Goal: Feedback & Contribution: Contribute content

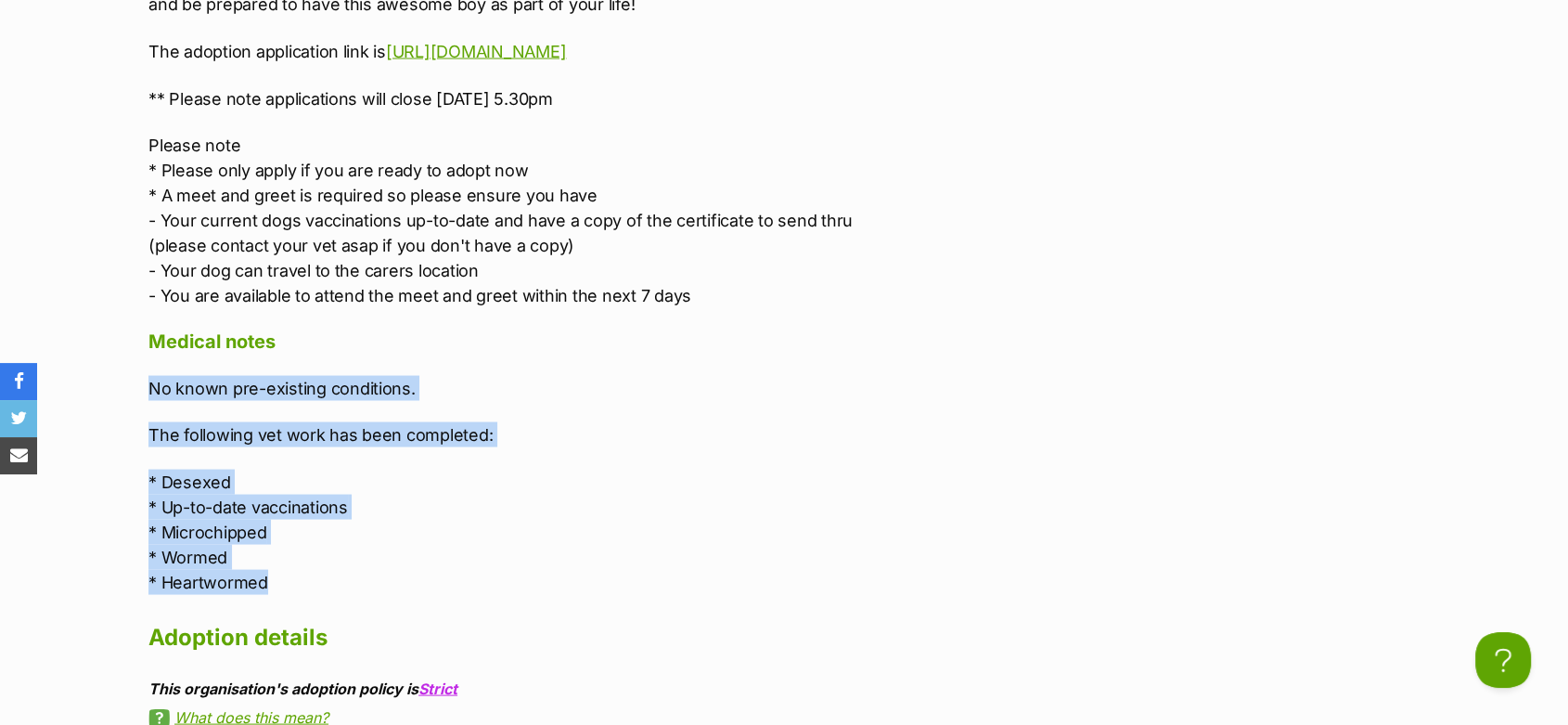
drag, startPoint x: 181, startPoint y: 444, endPoint x: 135, endPoint y: 304, distance: 147.4
click at [135, 304] on div "Upload Videos About [PERSON_NAME] [PERSON_NAME] – how does one describe [PERSON…" at bounding box center [522, 137] width 784 height 4052
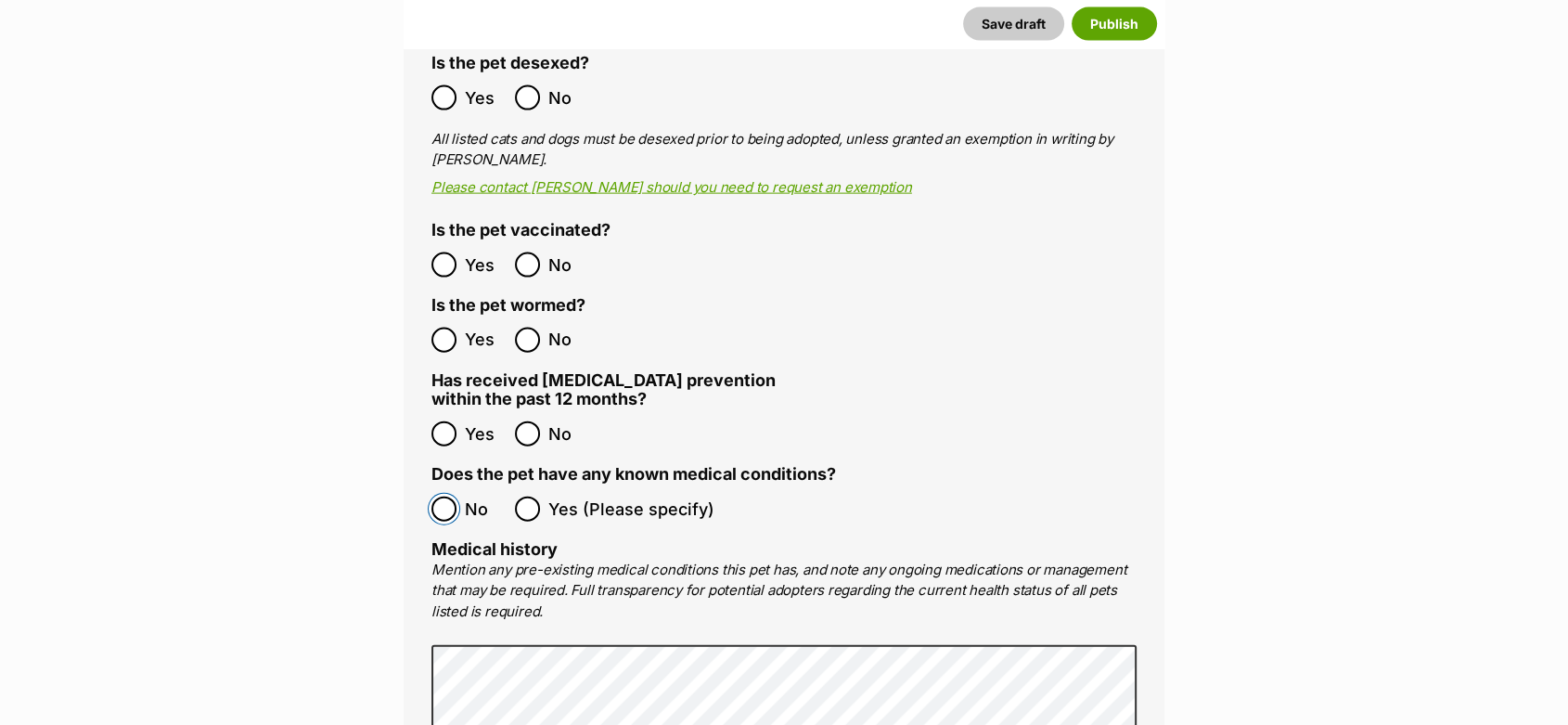
scroll to position [4077, 0]
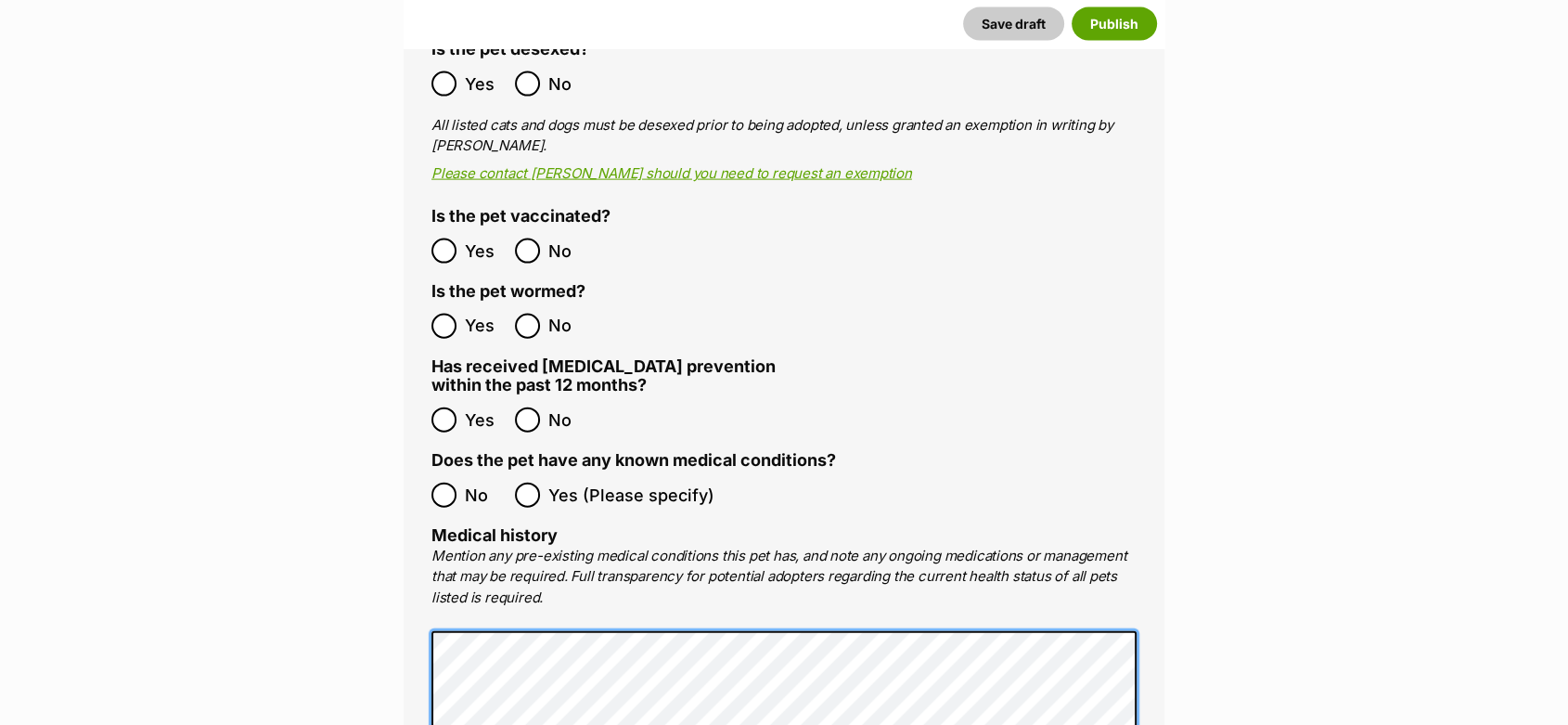
click at [353, 573] on main "New listing Listing owner Choose an owner Lisa Green The owner of the pet listi…" at bounding box center [784, 559] width 1568 height 8802
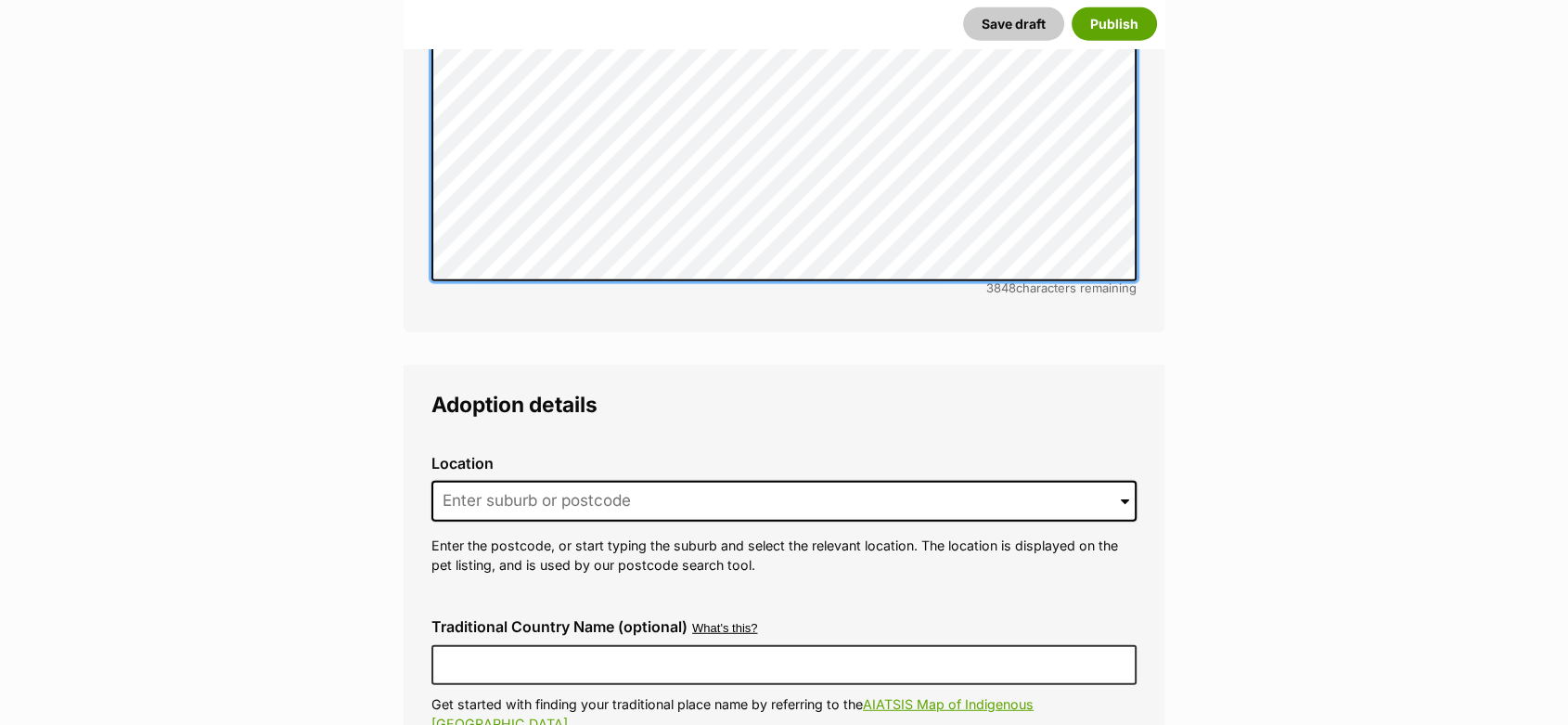
scroll to position [4848, 0]
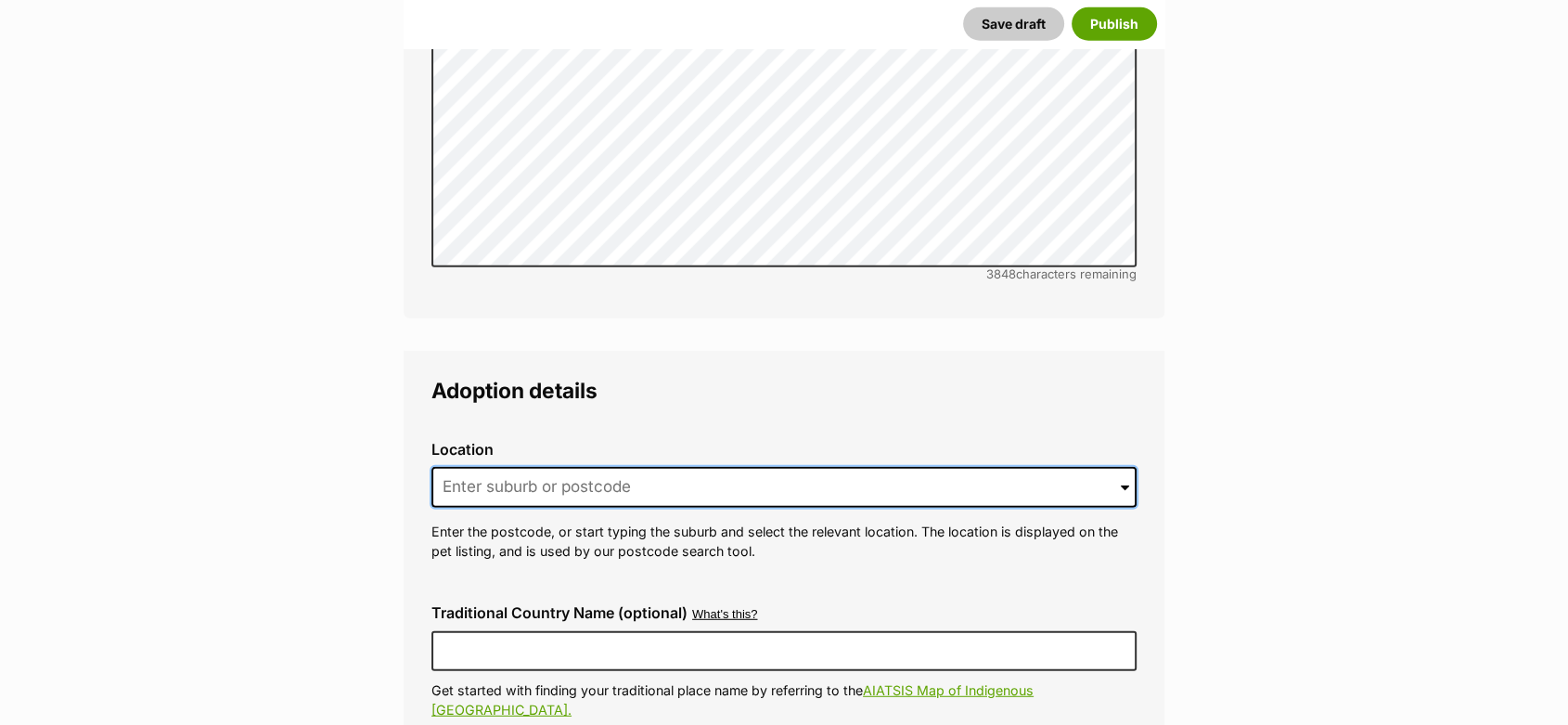
click at [453, 467] on input at bounding box center [784, 487] width 705 height 41
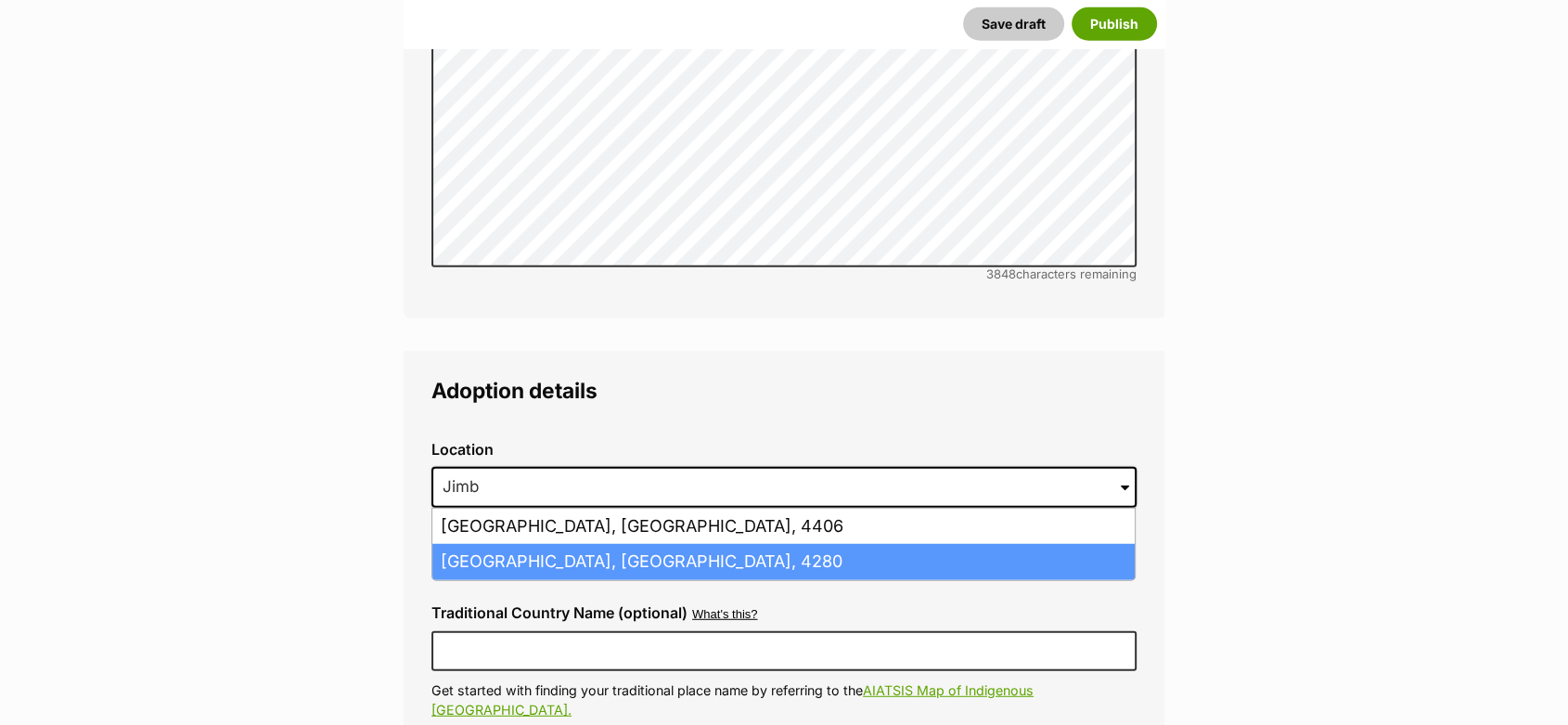
click at [450, 544] on li "Jimboomba, Queensland, 4280" at bounding box center [784, 562] width 702 height 36
type input "Jimboomba, Queensland, 4280"
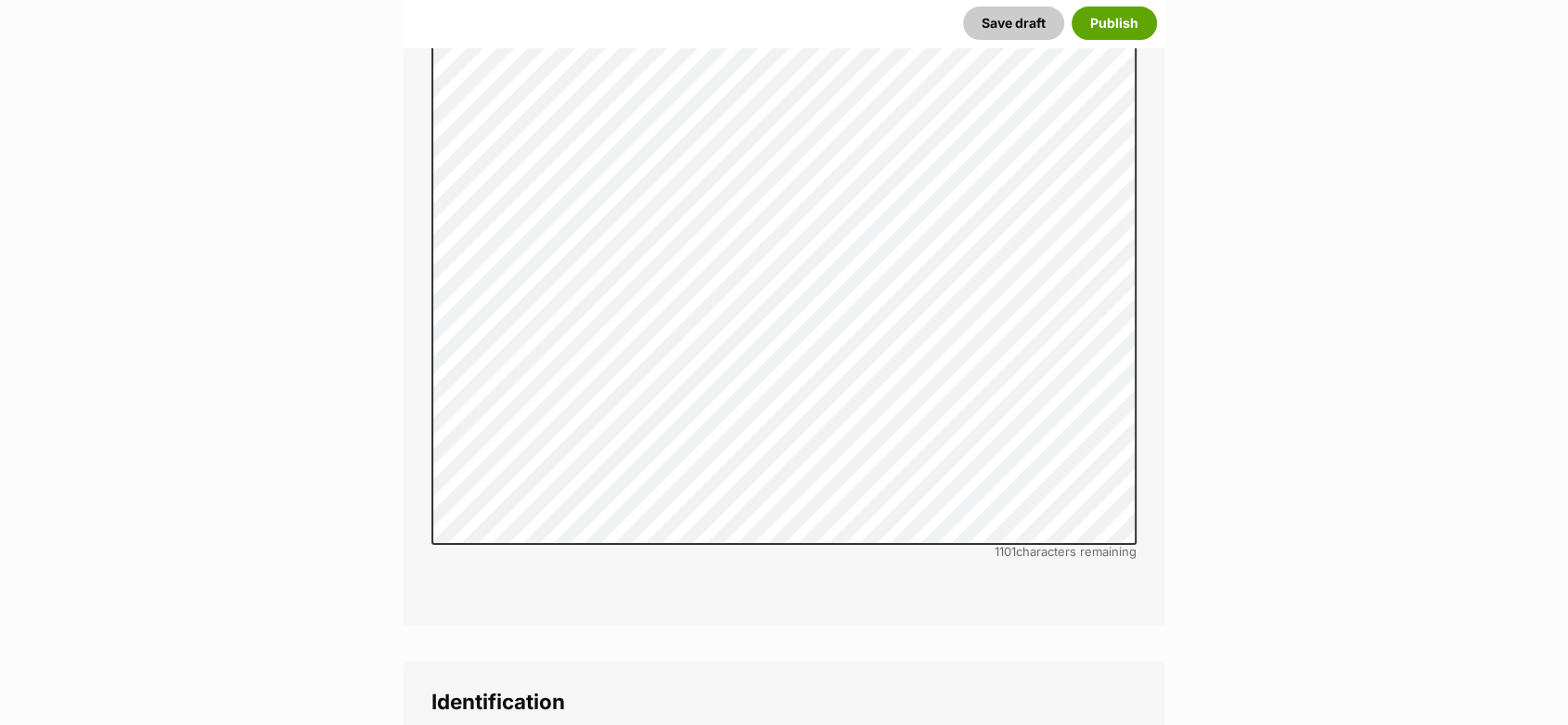
scroll to position [7322, 0]
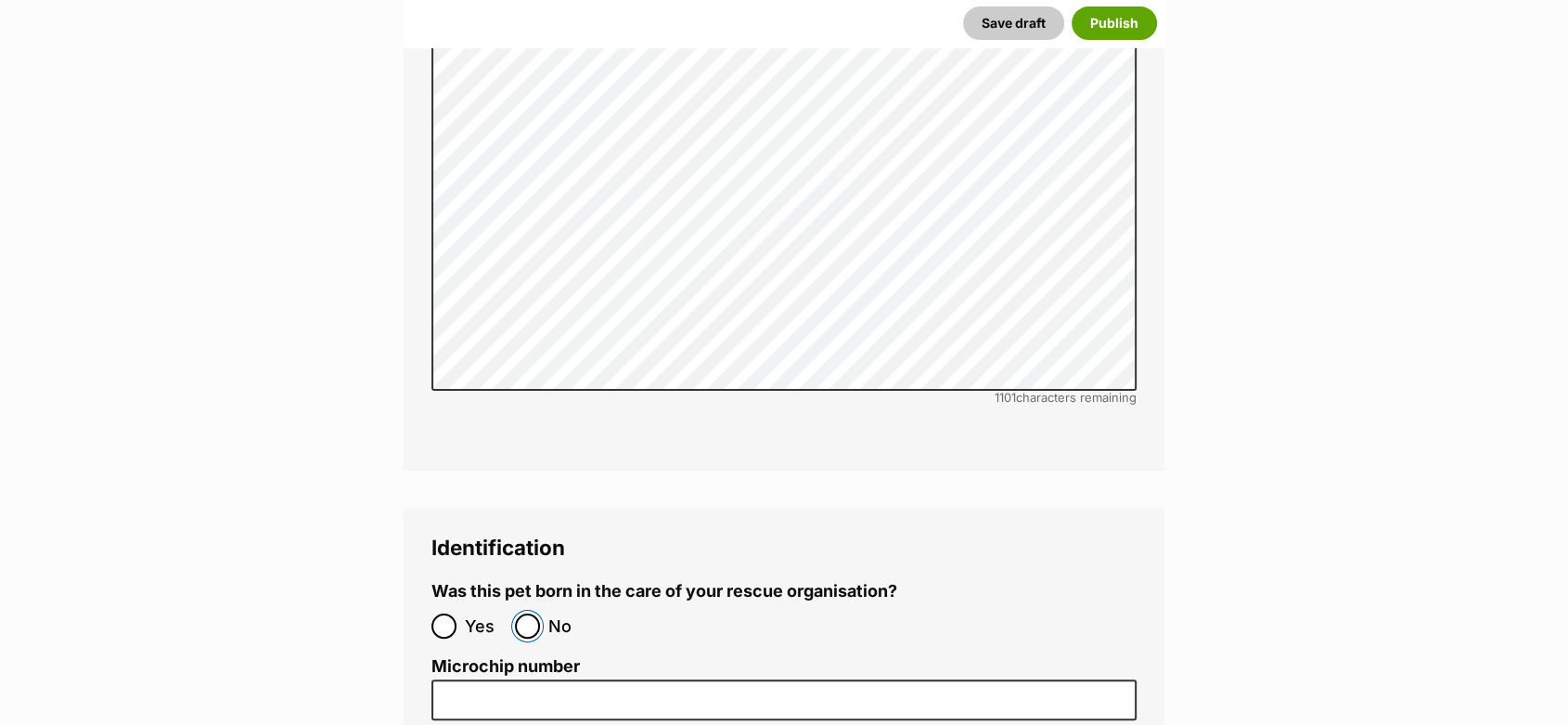
click at [517, 614] on input "No" at bounding box center [527, 626] width 25 height 25
radio input "true"
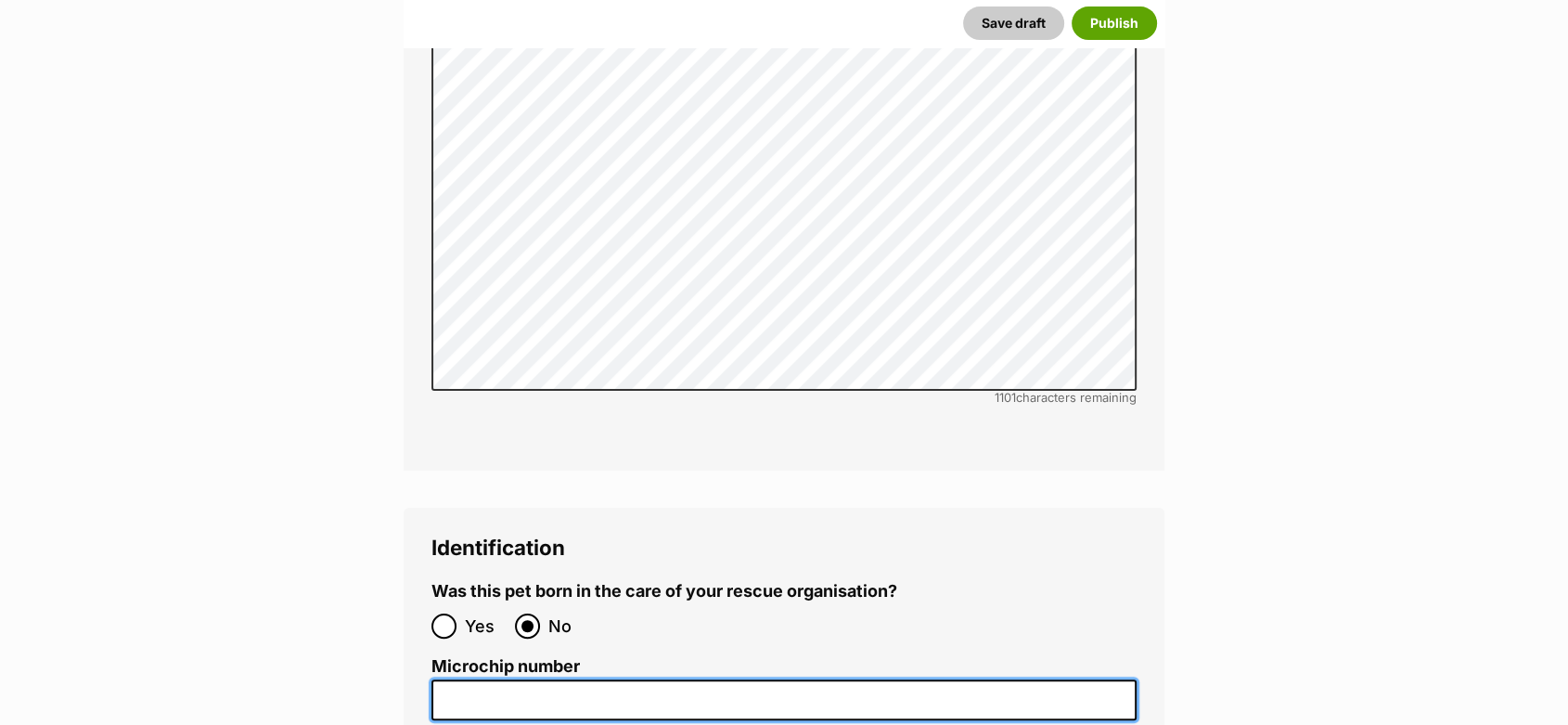
drag, startPoint x: 449, startPoint y: 591, endPoint x: 440, endPoint y: 581, distance: 13.5
click at [450, 680] on input "Microchip number" at bounding box center [784, 700] width 705 height 42
paste input "953010006244839"
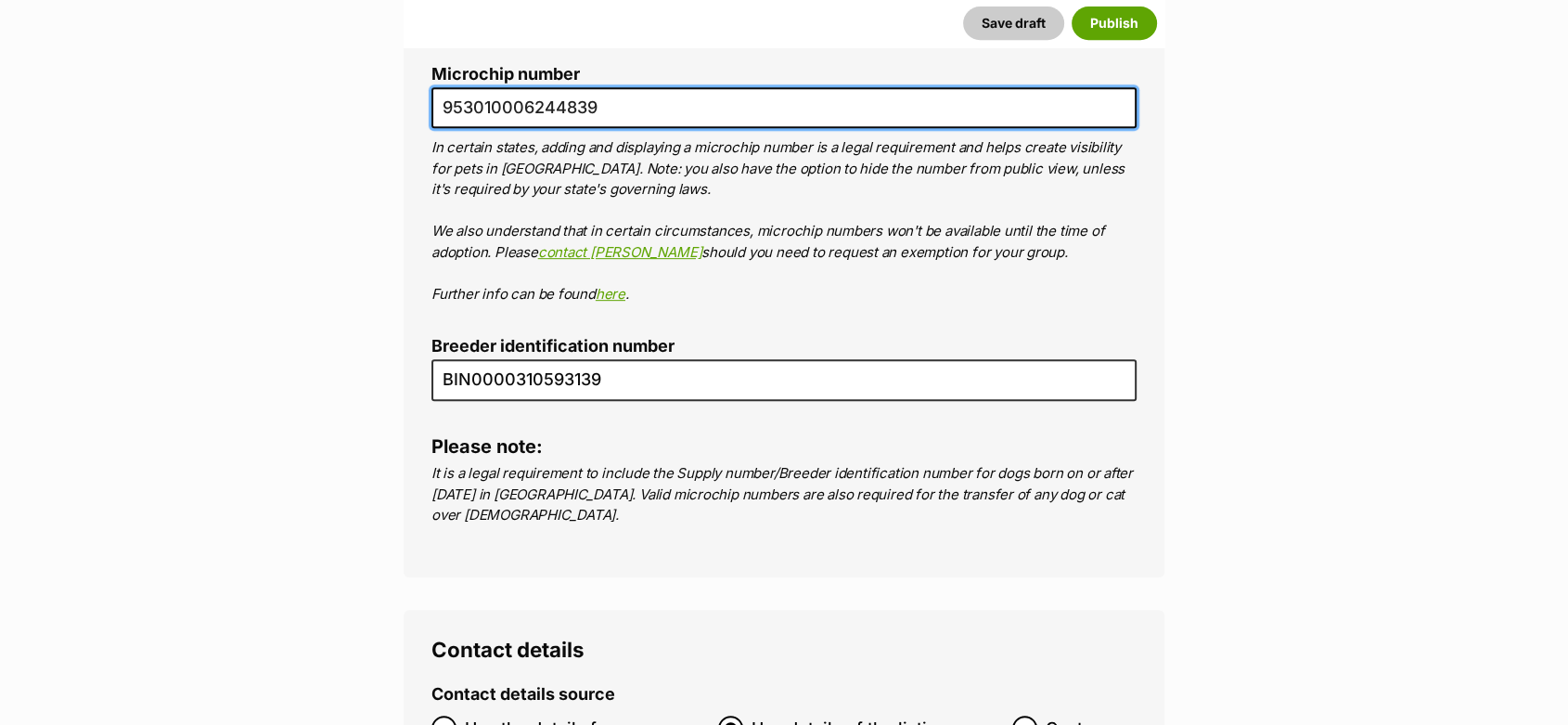
scroll to position [8148, 0]
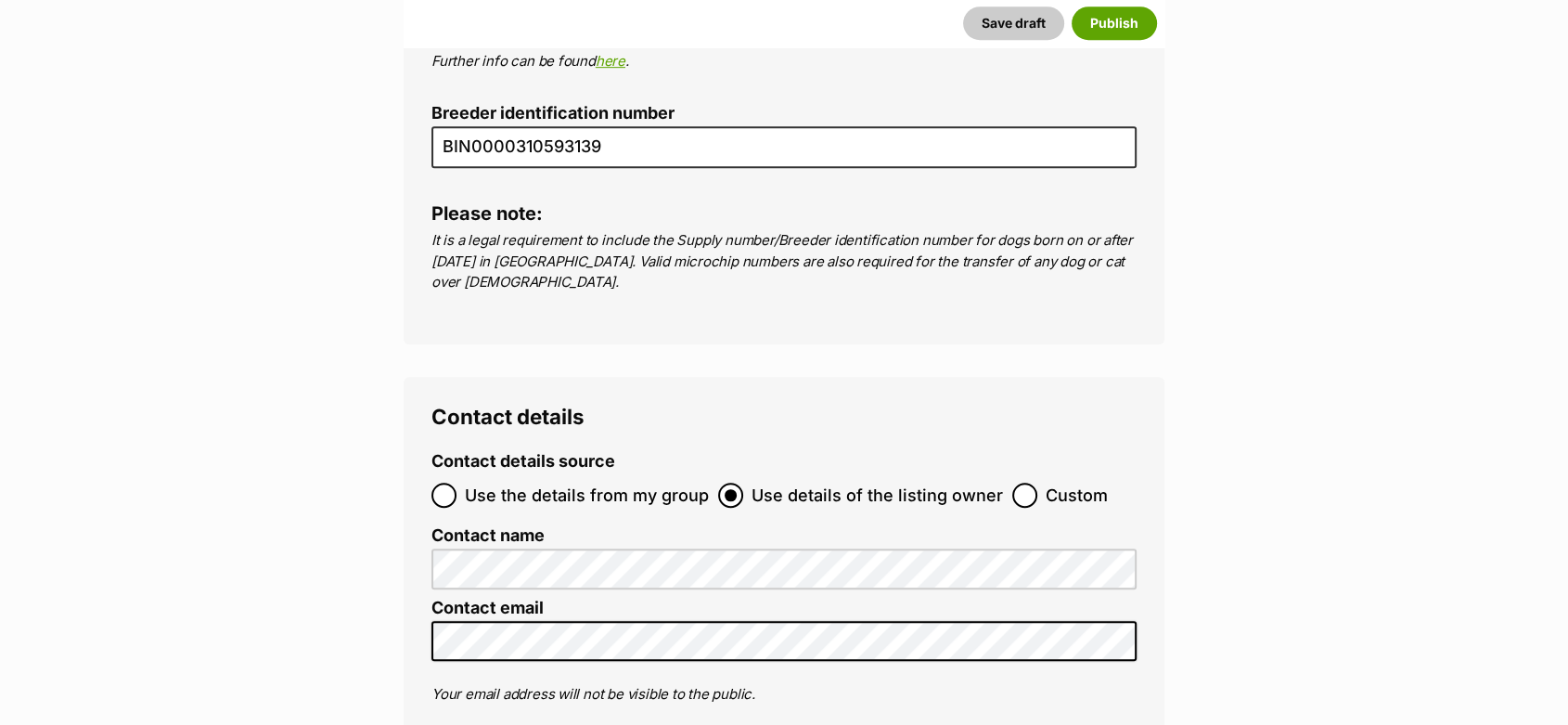
type input "953010006244839"
click at [434, 482] on input "Use the details from my group" at bounding box center [444, 495] width 25 height 25
radio input "true"
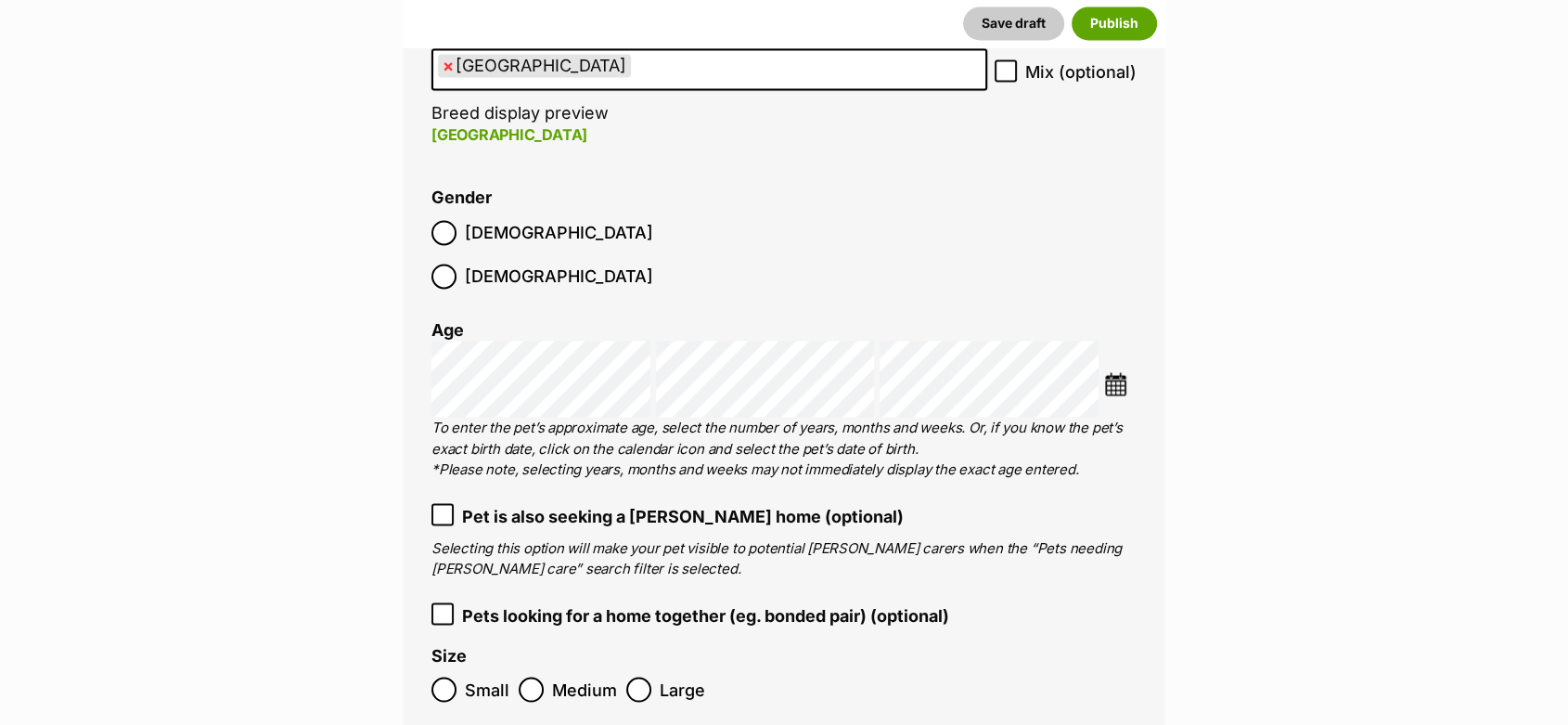
scroll to position [3197, 0]
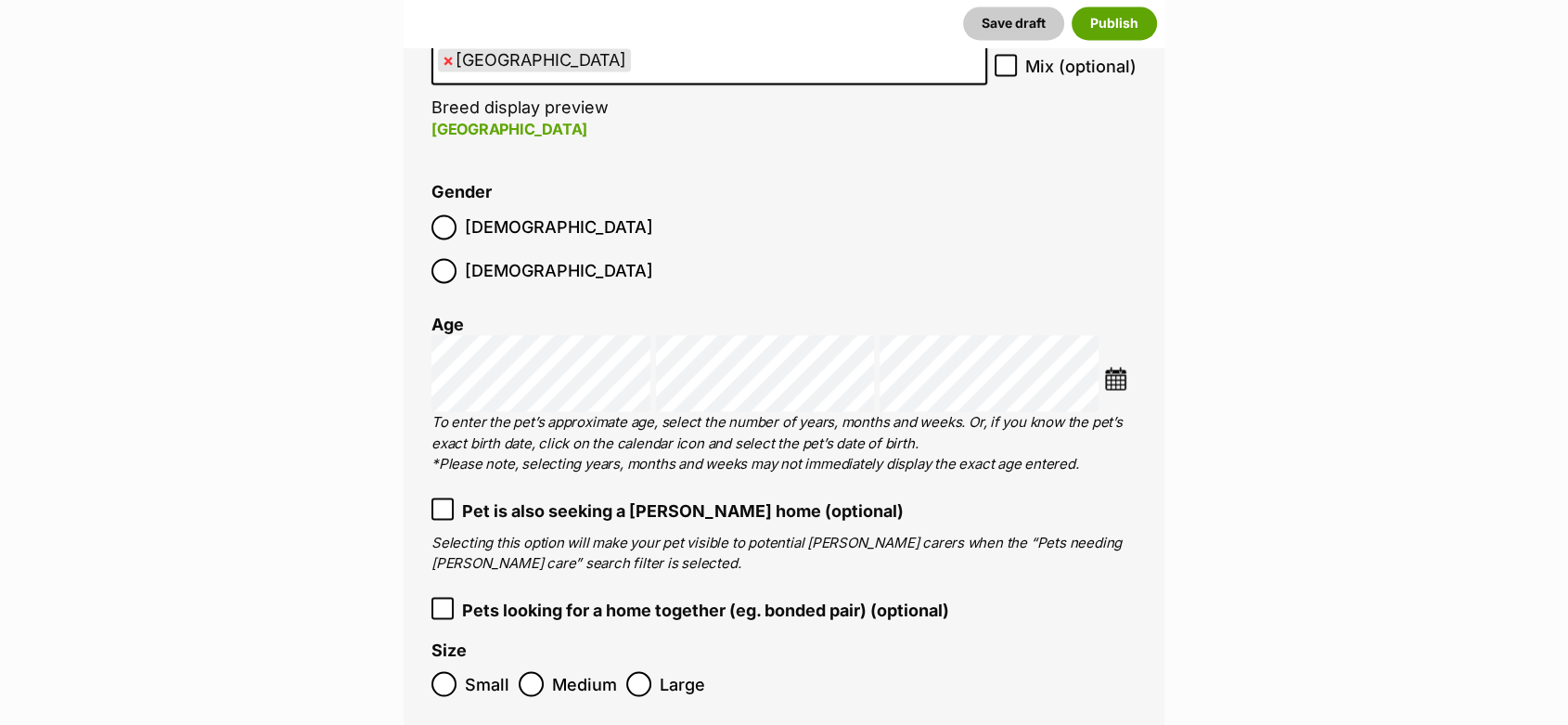
click at [1112, 366] on img at bounding box center [1116, 378] width 23 height 23
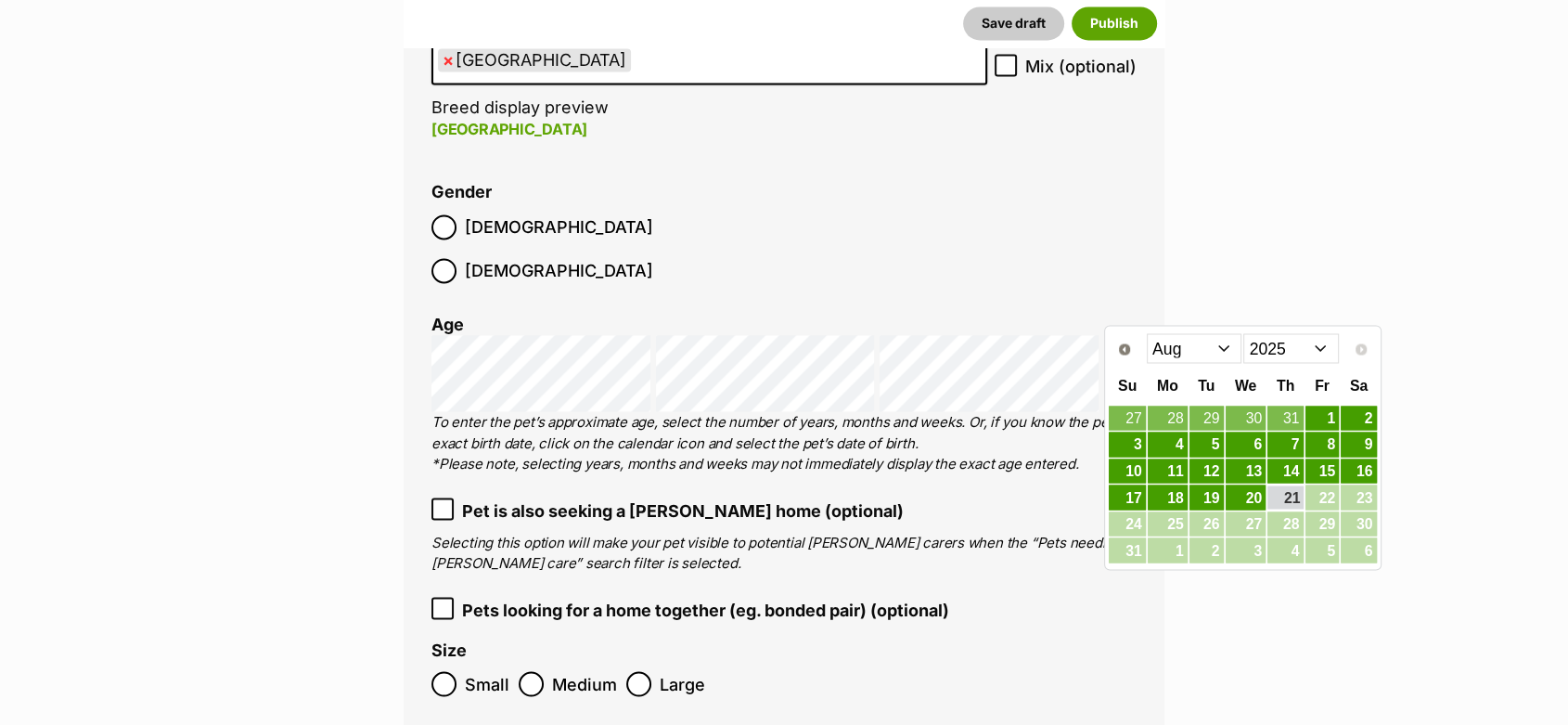
click at [1315, 347] on select "2015 2016 2017 2018 2019 2020 2021 2022 2023 2024 2025" at bounding box center [1291, 348] width 96 height 30
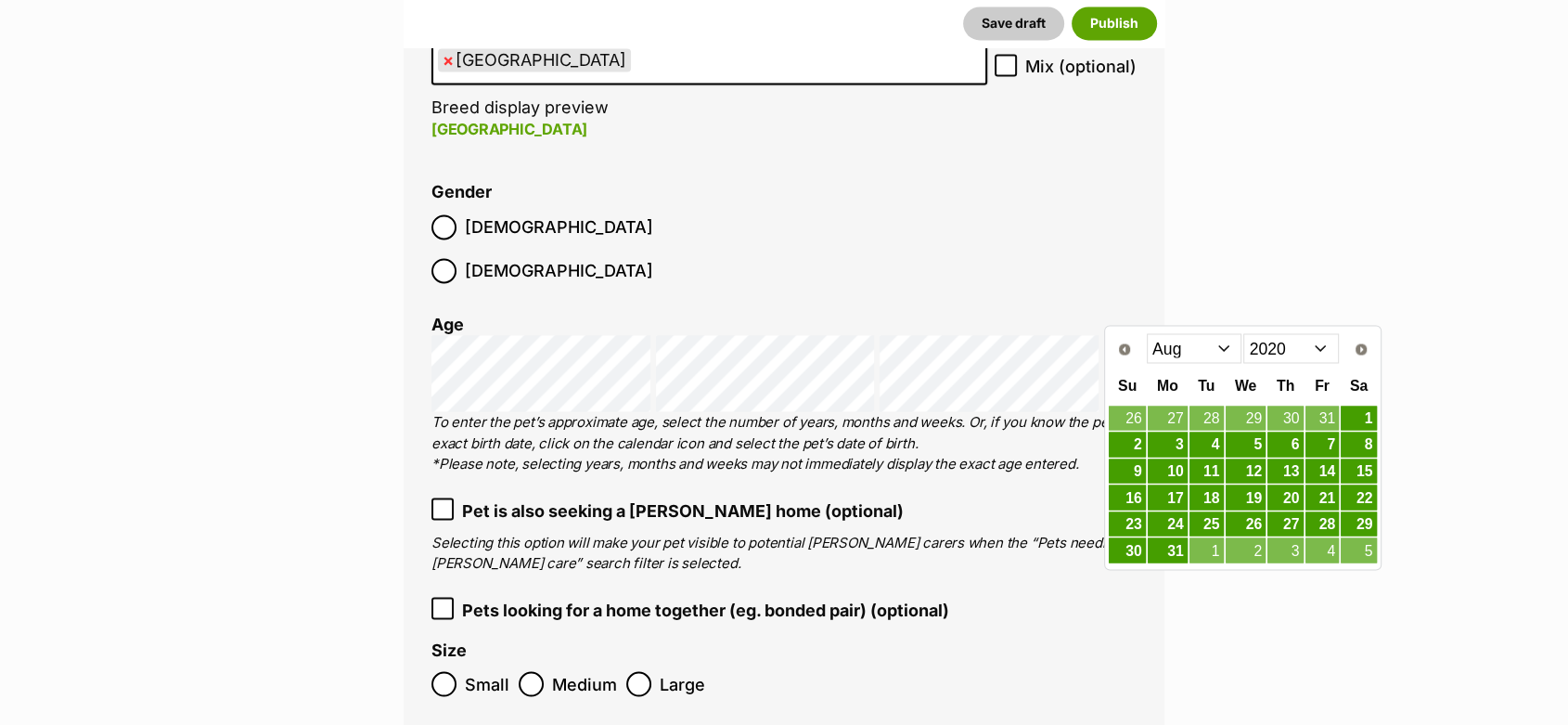
click at [1227, 346] on select "Jan Feb Mar Apr May Jun Jul Aug Sep Oct Nov Dec" at bounding box center [1194, 348] width 96 height 30
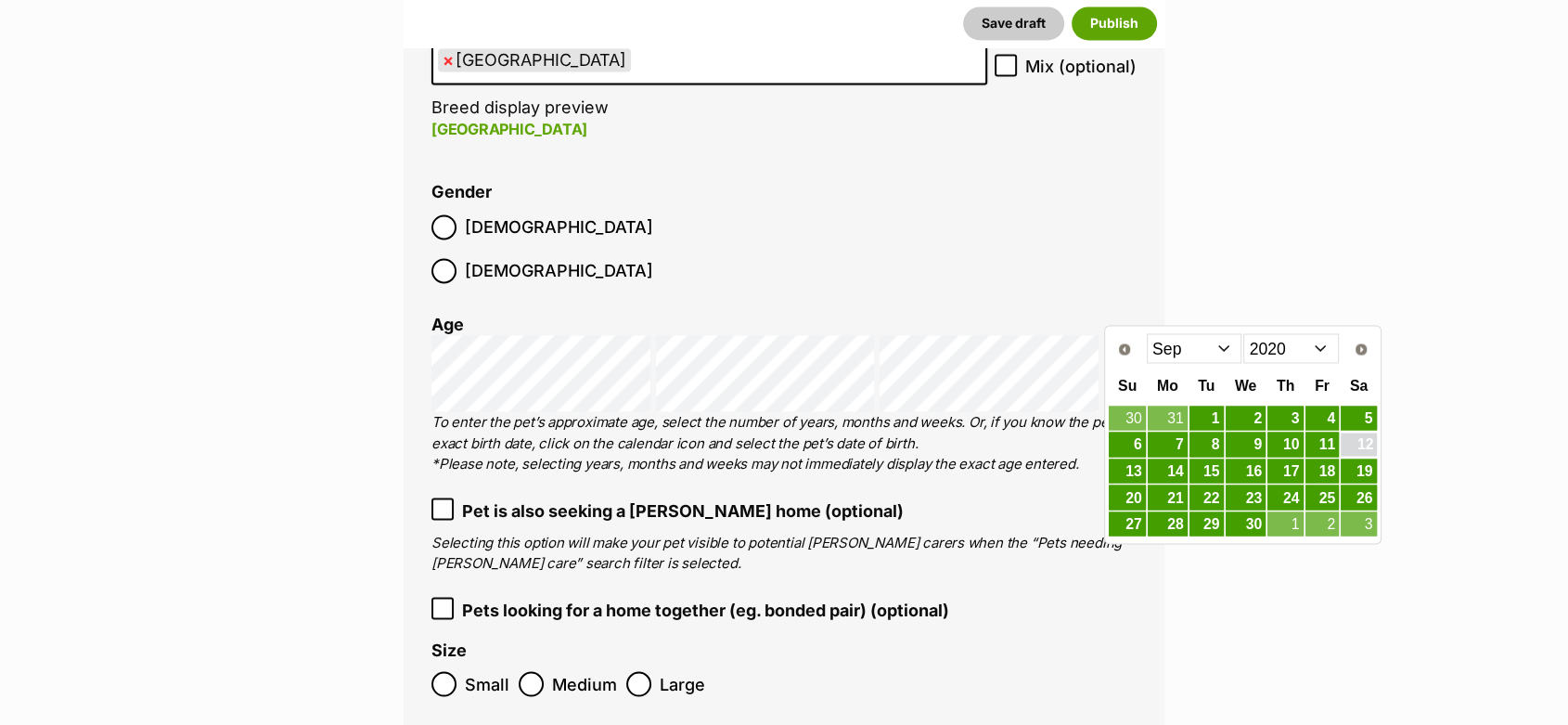
click at [1359, 436] on link "12" at bounding box center [1358, 445] width 35 height 23
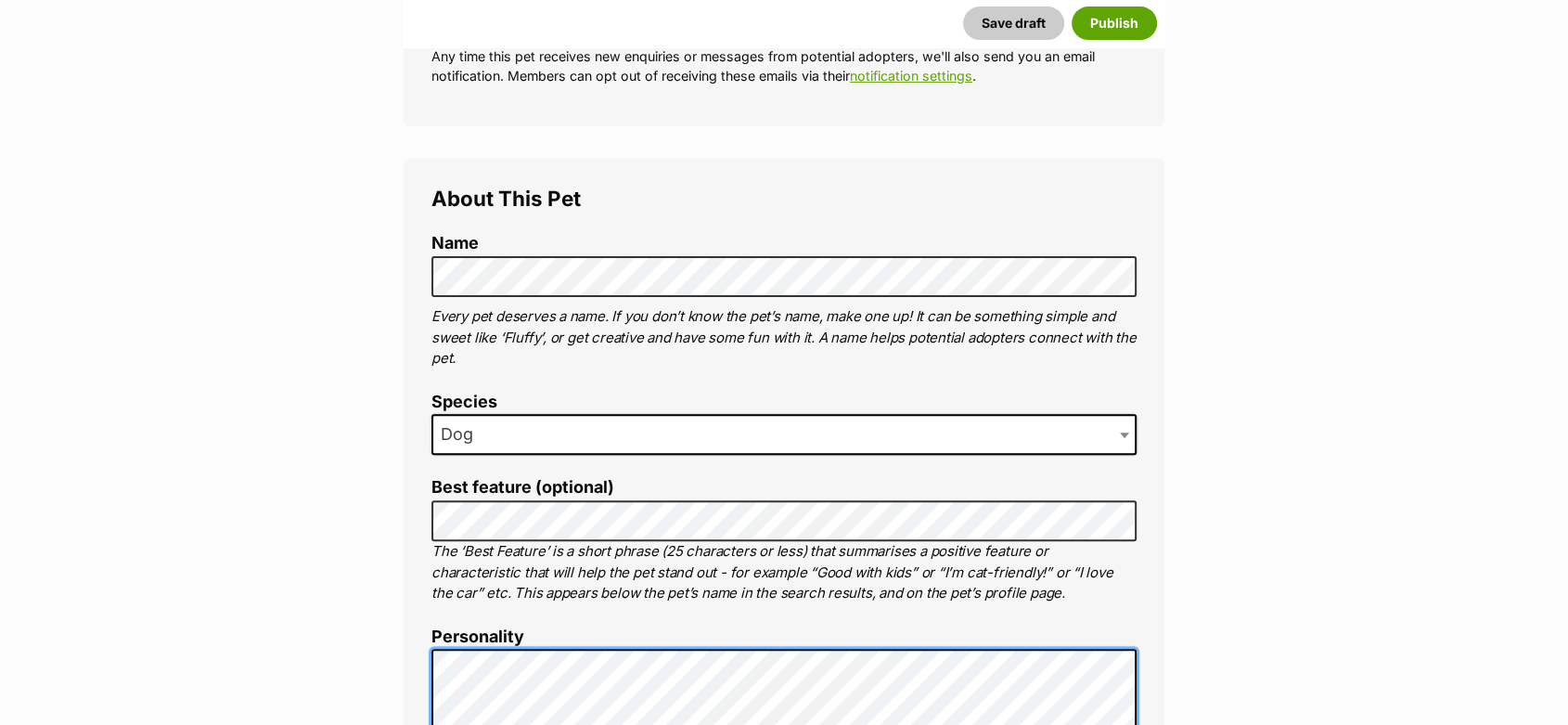
scroll to position [9041, 0]
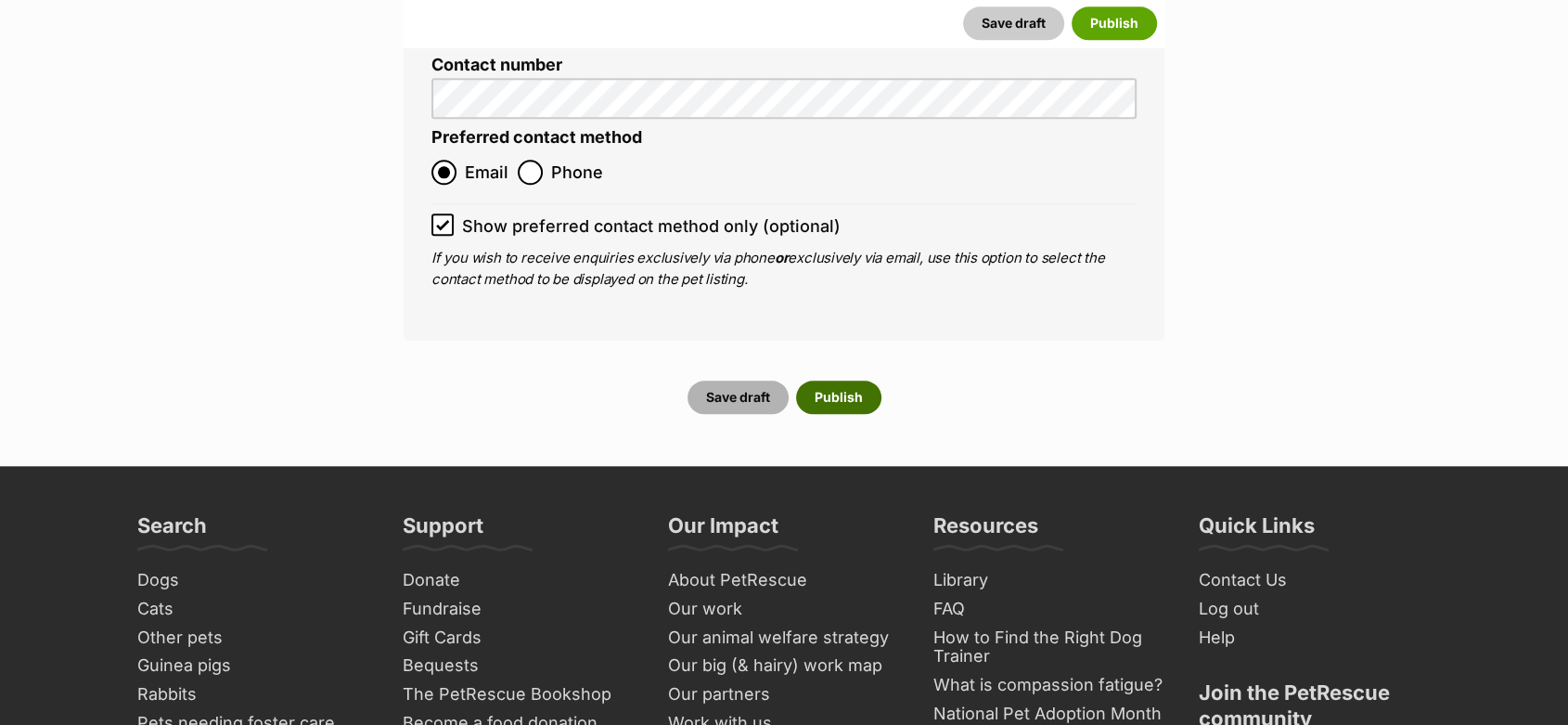
drag, startPoint x: 743, startPoint y: 290, endPoint x: 815, endPoint y: 285, distance: 72.2
click at [813, 381] on div "Save draft Publish" at bounding box center [784, 397] width 746 height 34
click at [824, 381] on button "Publish" at bounding box center [839, 397] width 85 height 34
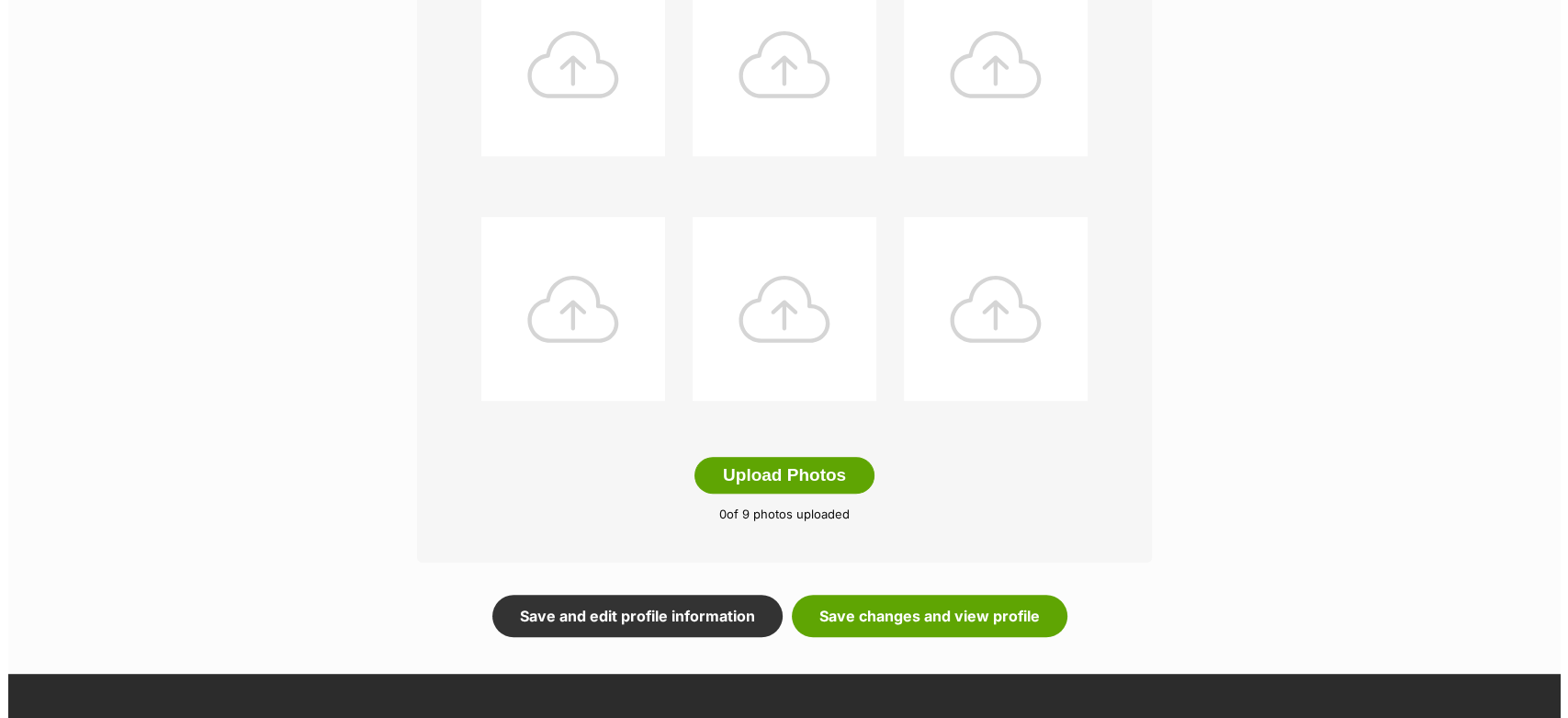
scroll to position [817, 0]
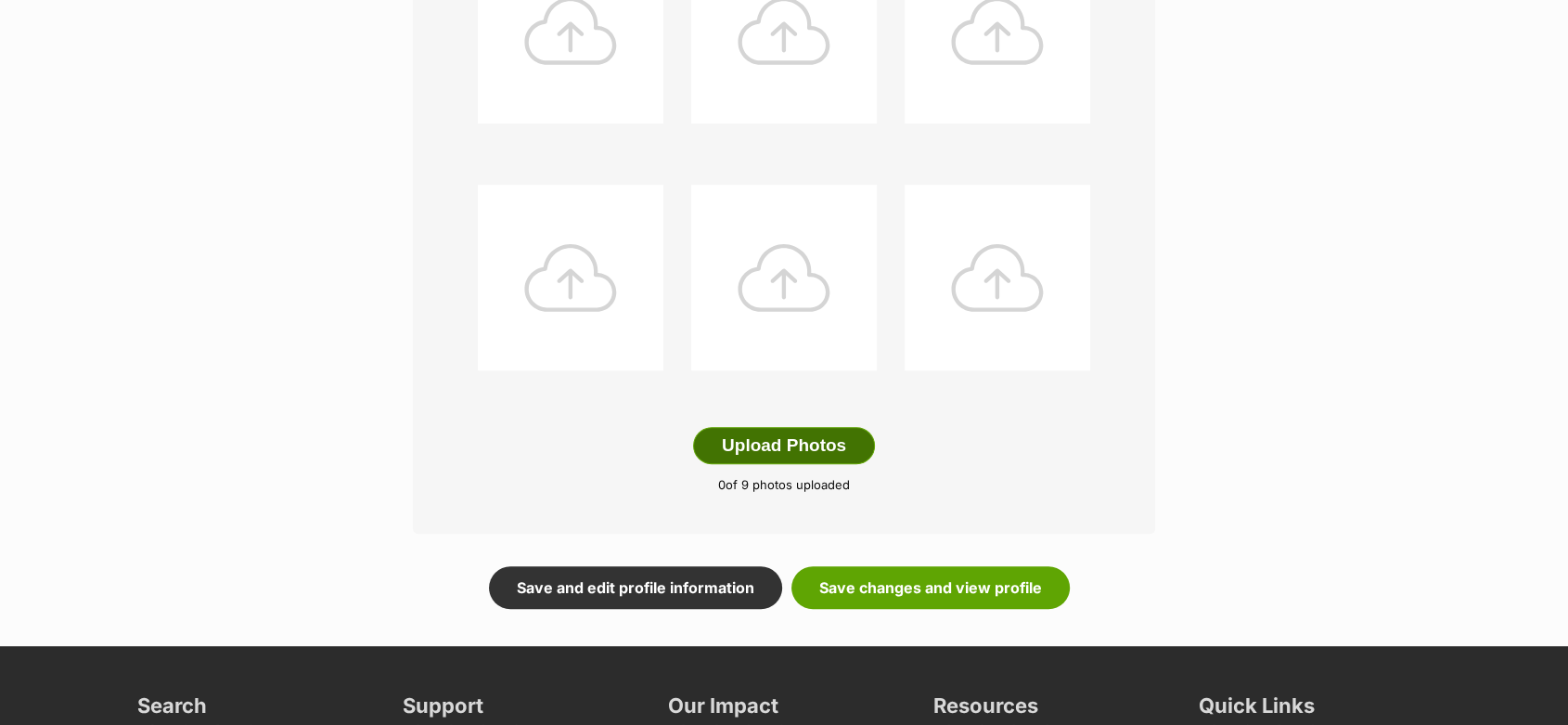
click at [757, 445] on button "Upload Photos" at bounding box center [784, 446] width 182 height 37
